Goal: Task Accomplishment & Management: Use online tool/utility

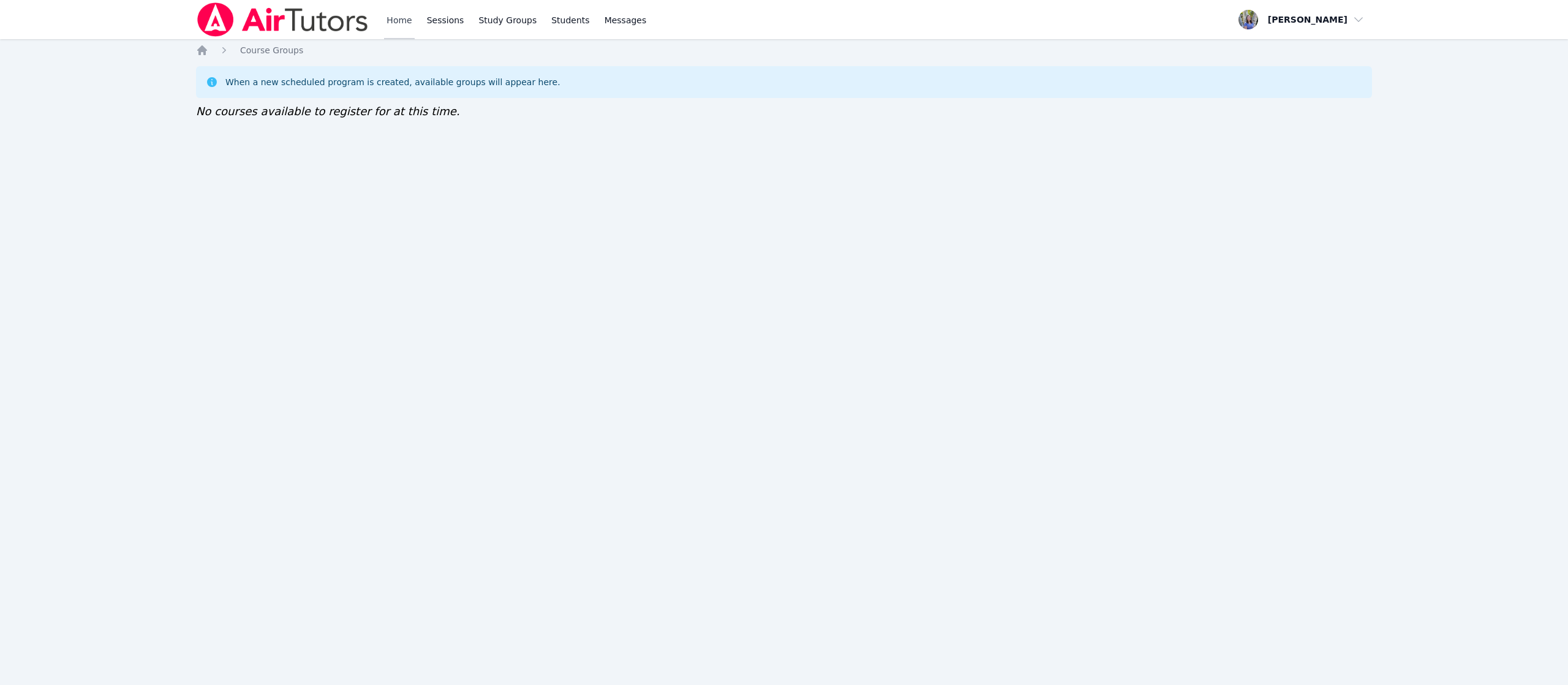
click at [410, 16] on link "Home" at bounding box center [399, 20] width 30 height 39
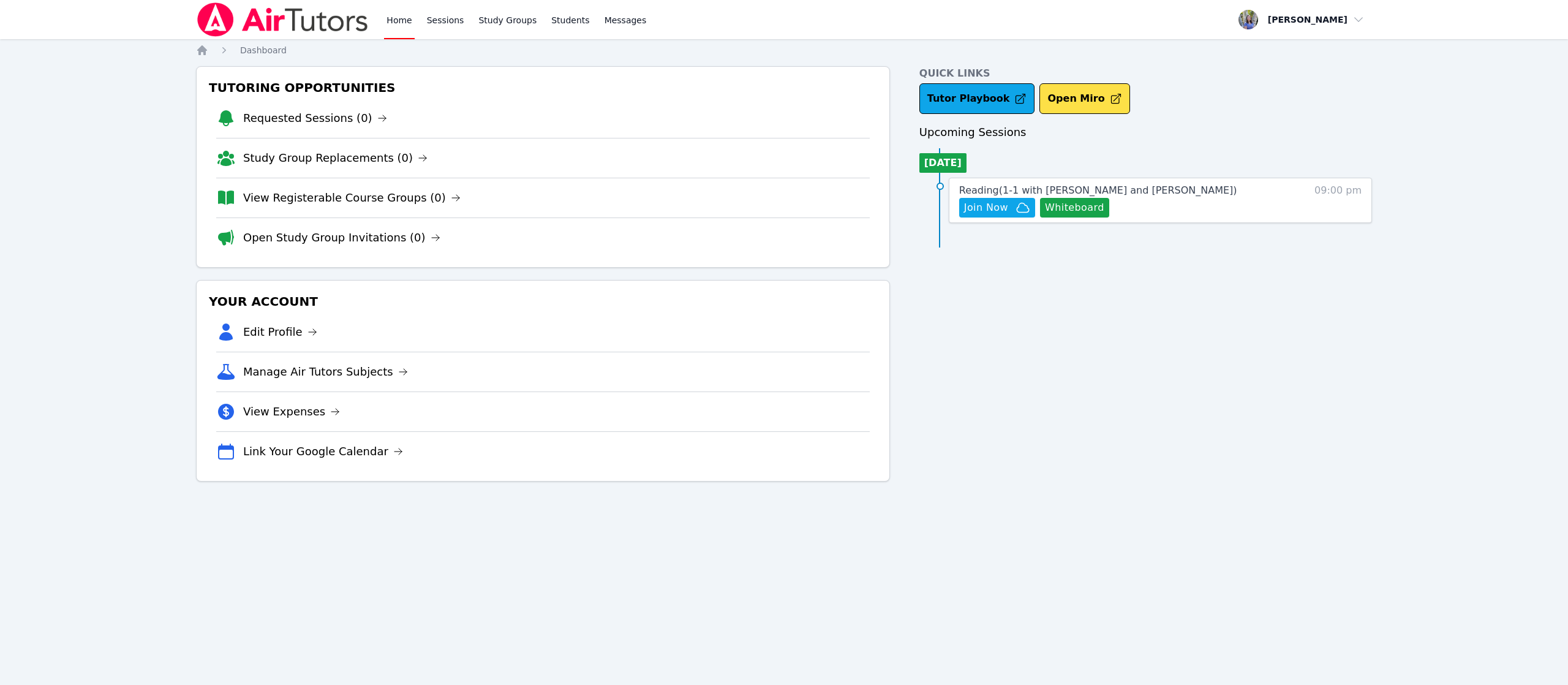
click at [996, 208] on span "Join Now" at bounding box center [986, 208] width 44 height 15
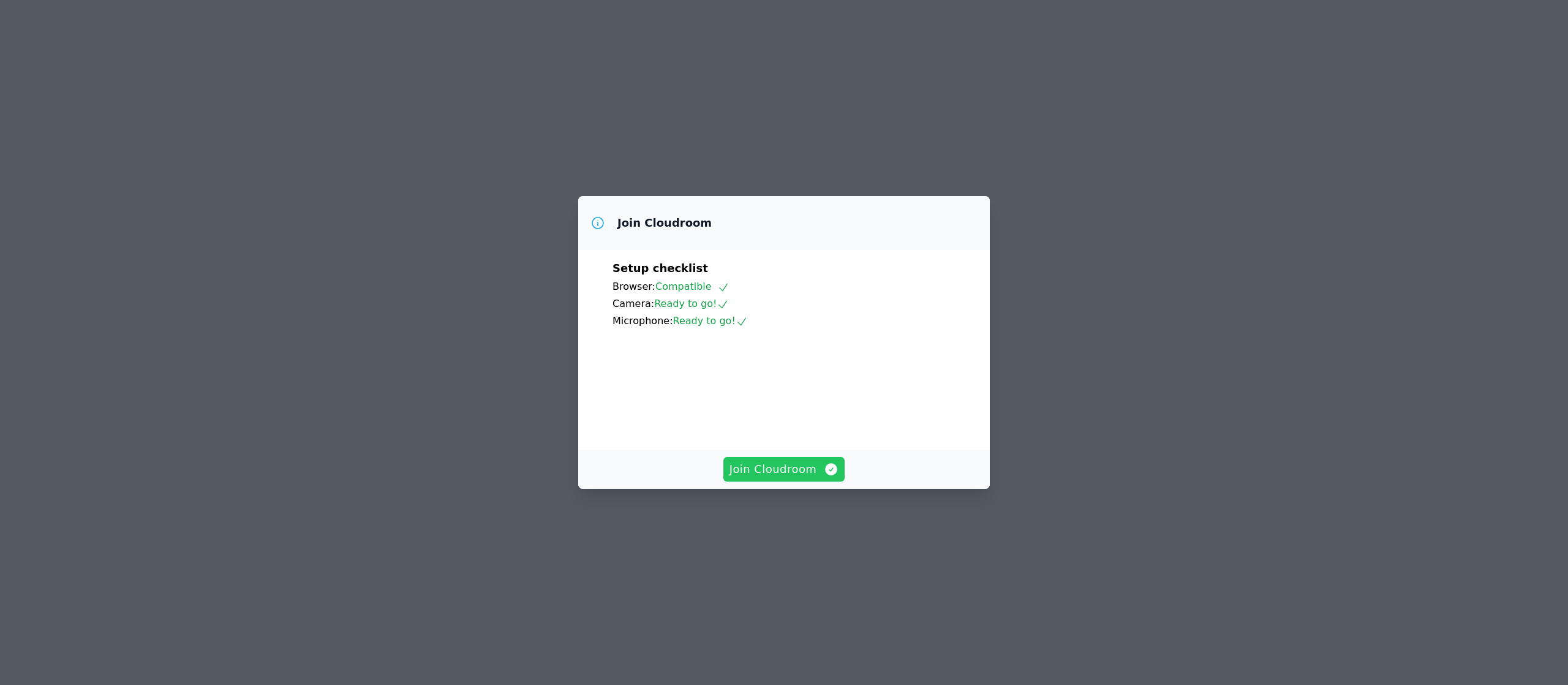
click at [795, 477] on span "Join Cloudroom" at bounding box center [784, 469] width 109 height 17
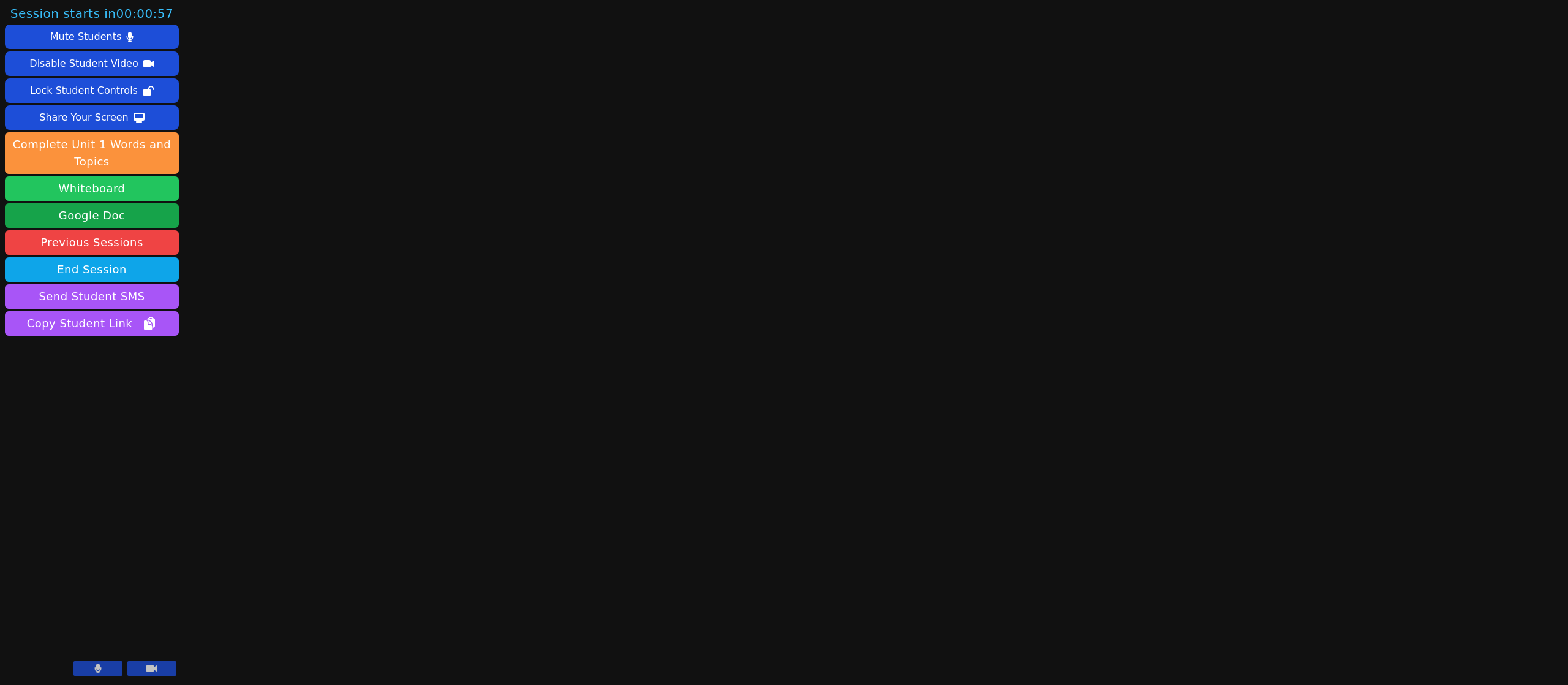
click at [119, 192] on button "Whiteboard" at bounding box center [92, 189] width 174 height 25
click at [1275, 203] on div "Session starts in 00:00:28 Mute Students Disable Student Video Lock Student Con…" at bounding box center [784, 342] width 1568 height 685
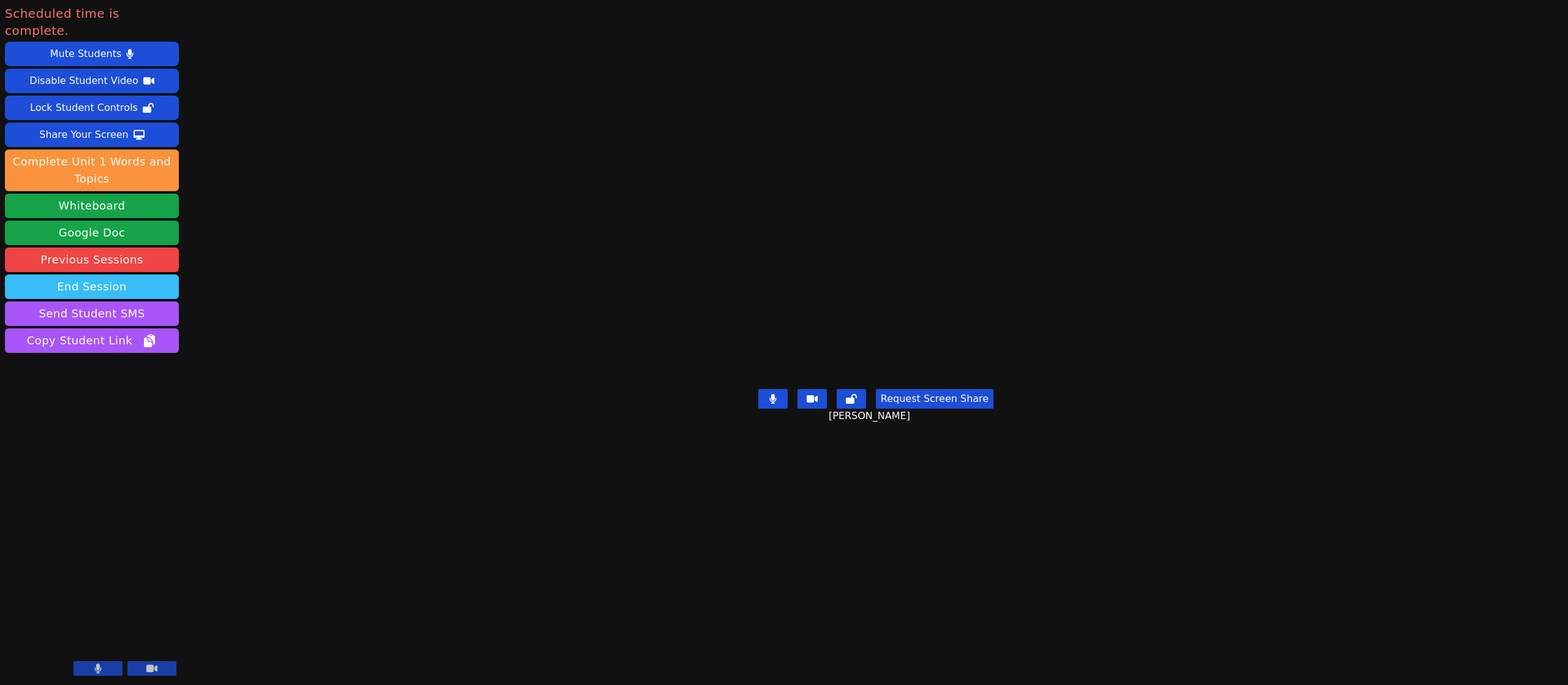
click at [94, 274] on button "End Session" at bounding box center [92, 286] width 174 height 25
